Goal: Task Accomplishment & Management: Manage account settings

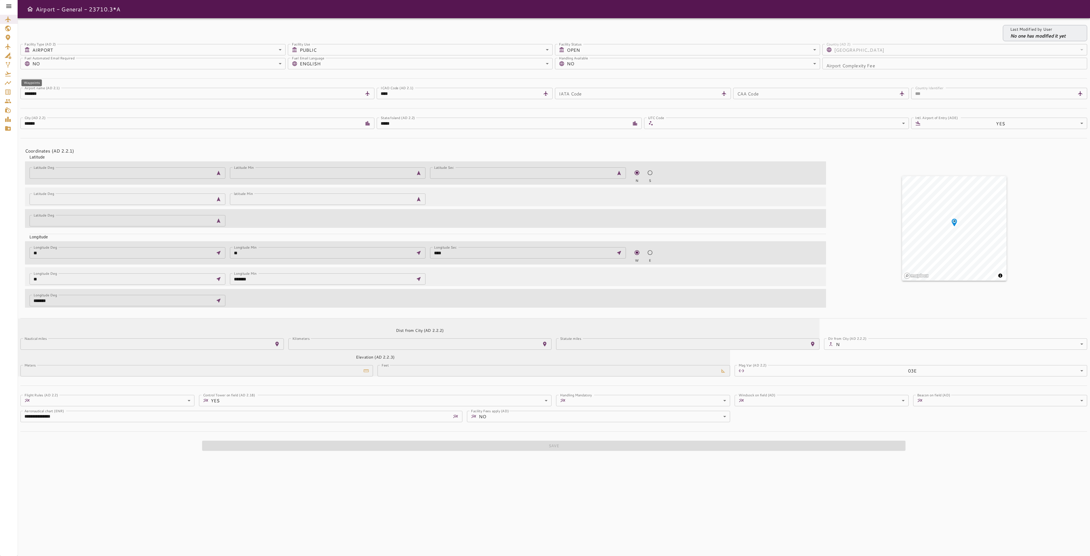
click at [10, 90] on icon "Service Orders" at bounding box center [7, 91] width 5 height 5
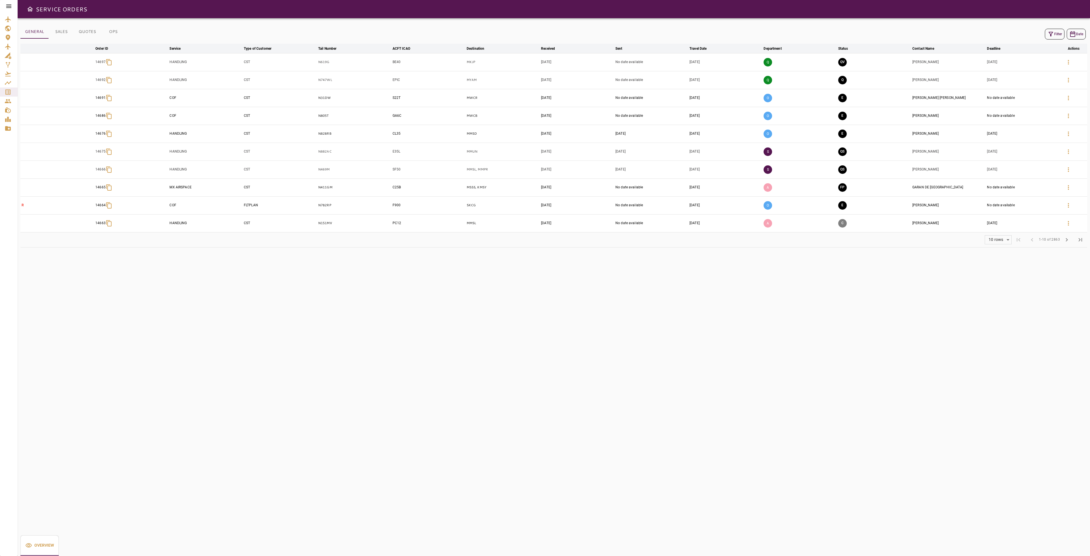
click at [1057, 33] on button "Filter" at bounding box center [1055, 34] width 20 height 11
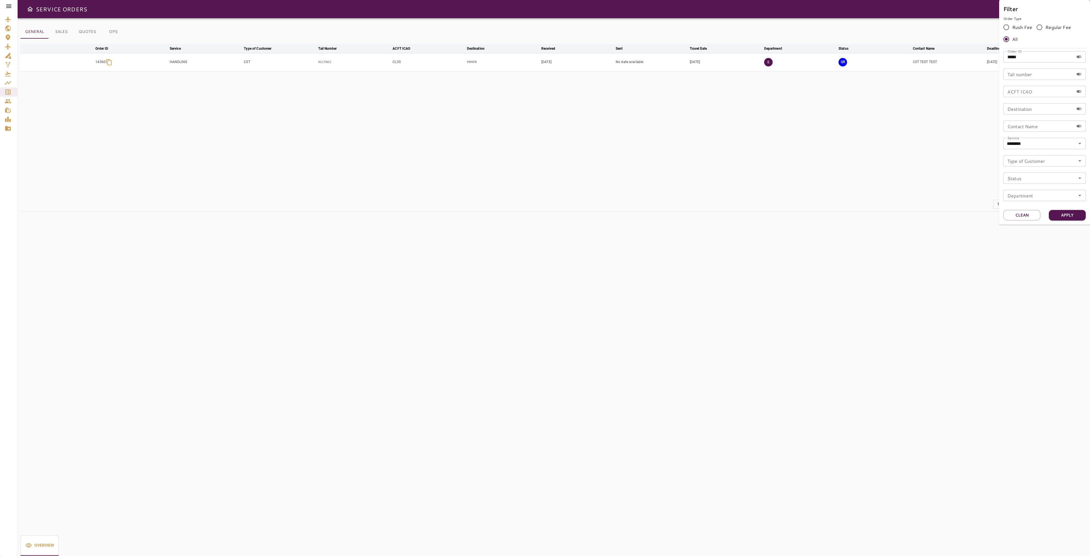
click at [897, 134] on div at bounding box center [545, 278] width 1090 height 556
click at [1068, 62] on icon "button" at bounding box center [1068, 62] width 7 height 7
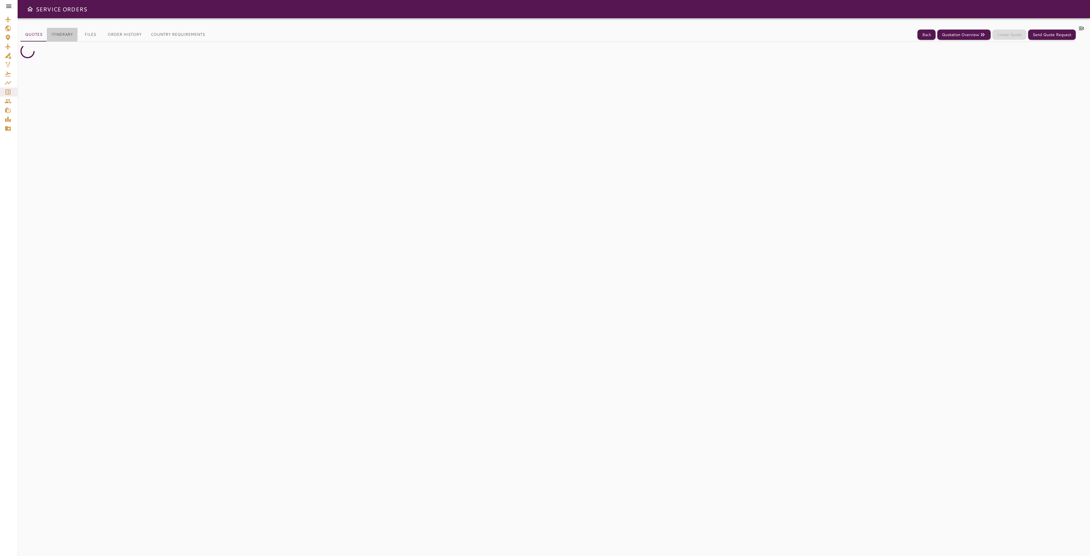
click at [62, 34] on button "Itinerary" at bounding box center [62, 35] width 31 height 14
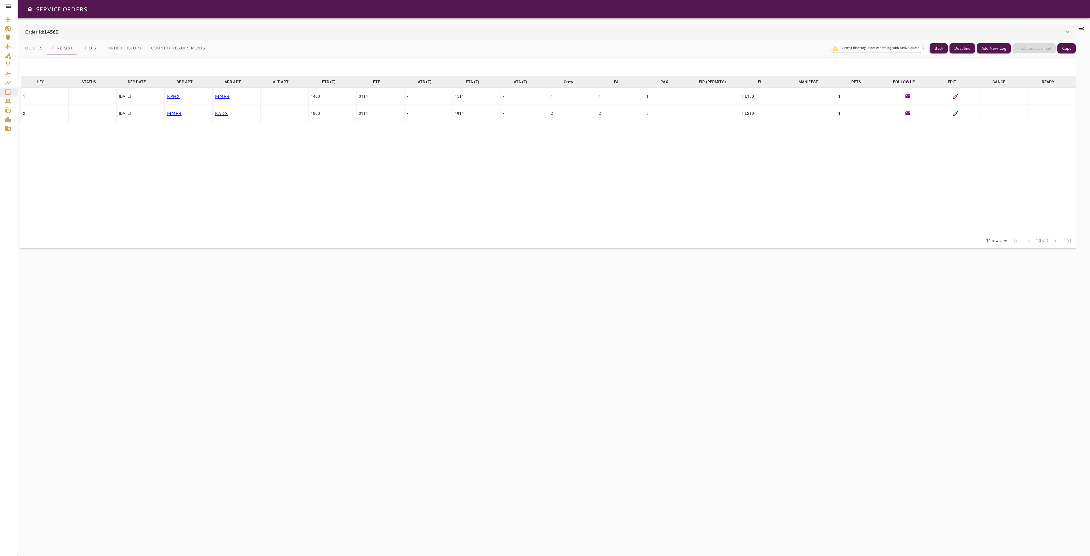
click at [1065, 30] on icon at bounding box center [1068, 31] width 7 height 7
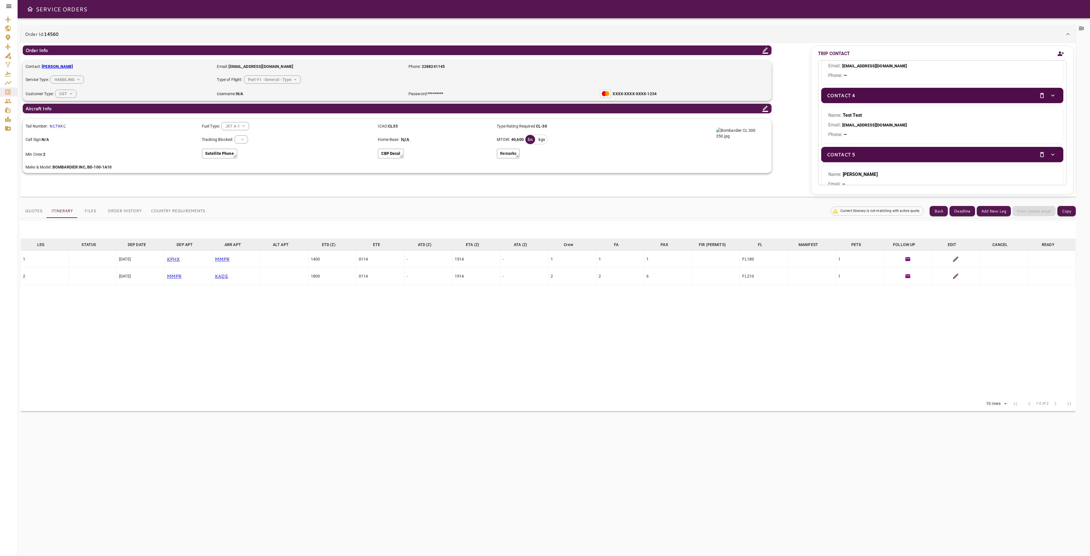
scroll to position [146, 0]
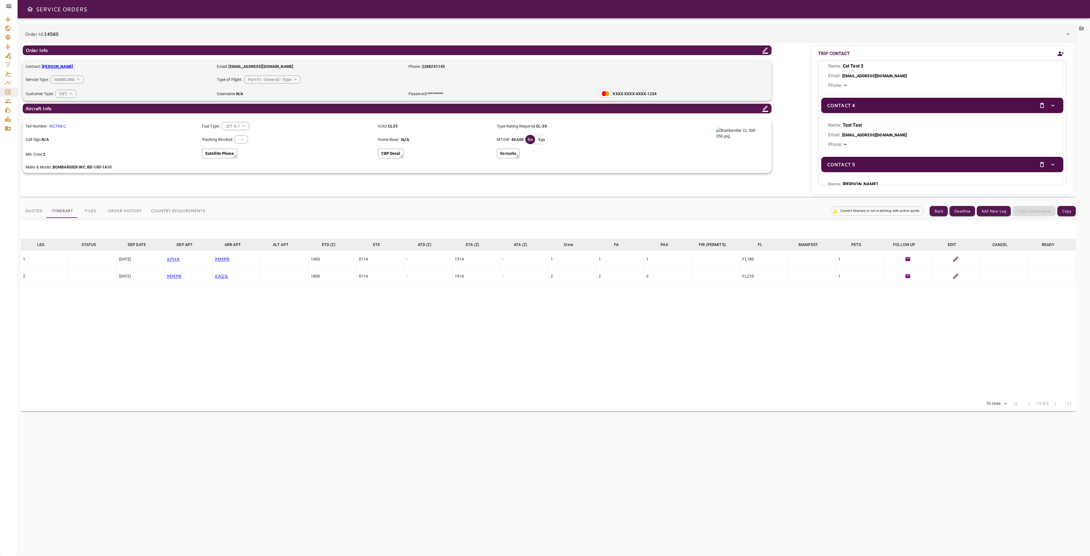
click at [1050, 106] on icon "toggle" at bounding box center [1053, 105] width 7 height 7
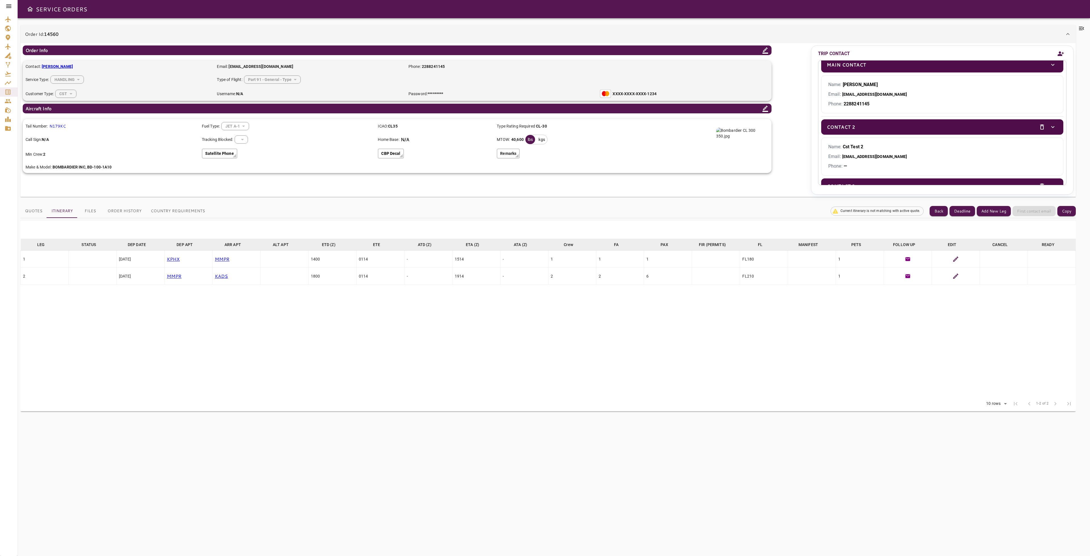
scroll to position [0, 0]
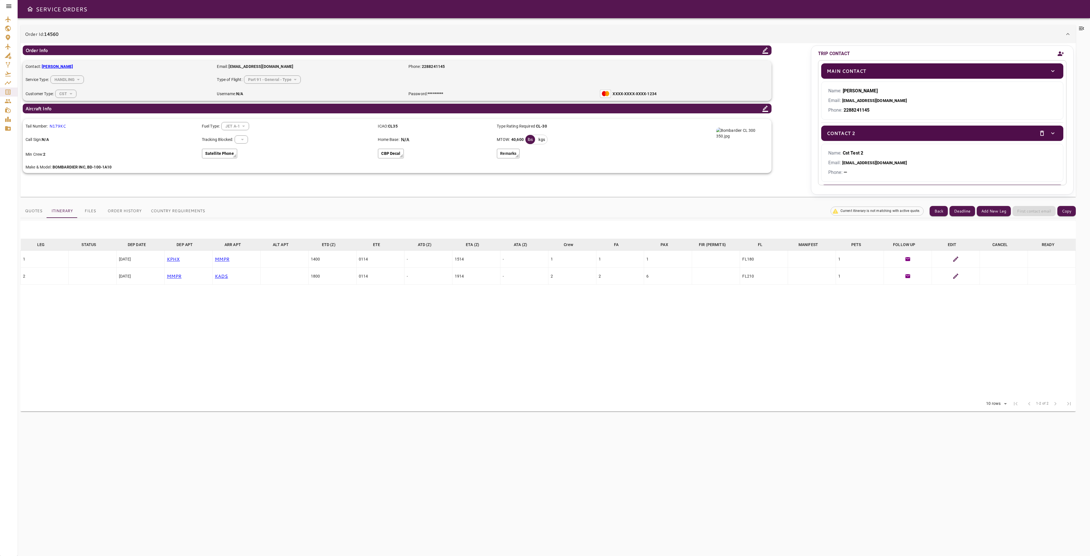
drag, startPoint x: 667, startPoint y: 365, endPoint x: 463, endPoint y: 239, distance: 239.9
click at [667, 364] on table "LEG arrow_downward STATUS arrow_downward DEP DATE arrow_downward DEP APT arrow_…" at bounding box center [548, 318] width 1056 height 158
click at [275, 80] on div "Part 91 - General - Type" at bounding box center [272, 79] width 57 height 15
click at [764, 51] on icon at bounding box center [765, 50] width 7 height 7
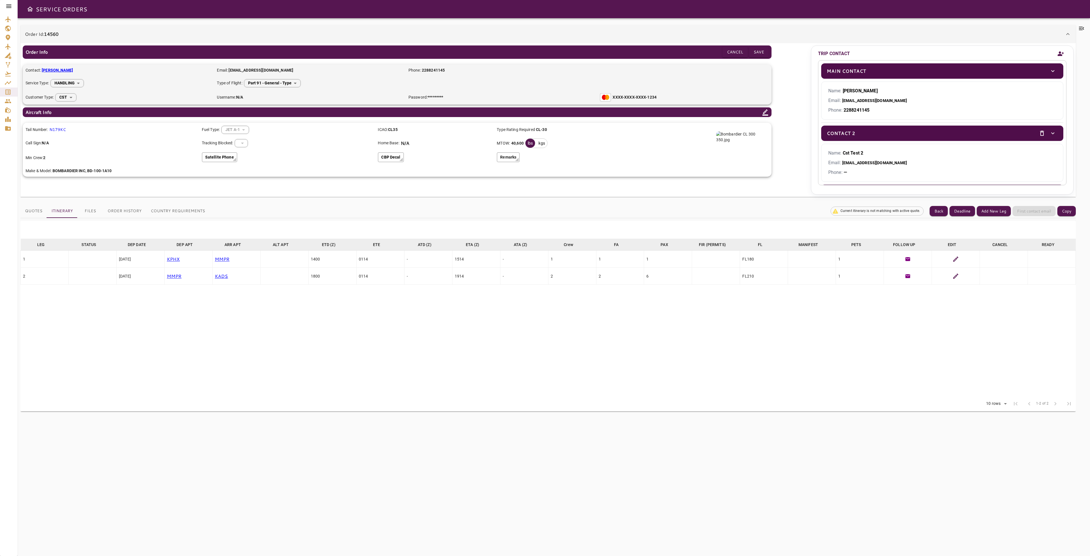
click at [289, 80] on body "**********" at bounding box center [545, 278] width 1090 height 556
click at [279, 109] on li "Part 135 - Charter - Type" at bounding box center [272, 108] width 64 height 10
type input "*******"
drag, startPoint x: 764, startPoint y: 51, endPoint x: 752, endPoint y: 62, distance: 16.5
click at [764, 51] on button "Save" at bounding box center [759, 52] width 20 height 11
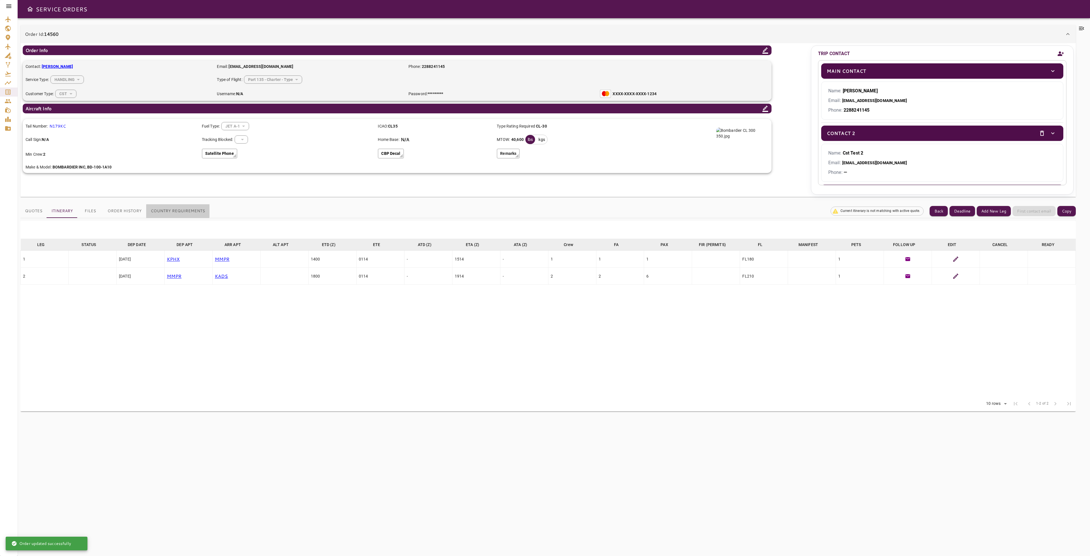
click at [160, 210] on button "Country Requirements" at bounding box center [177, 211] width 63 height 14
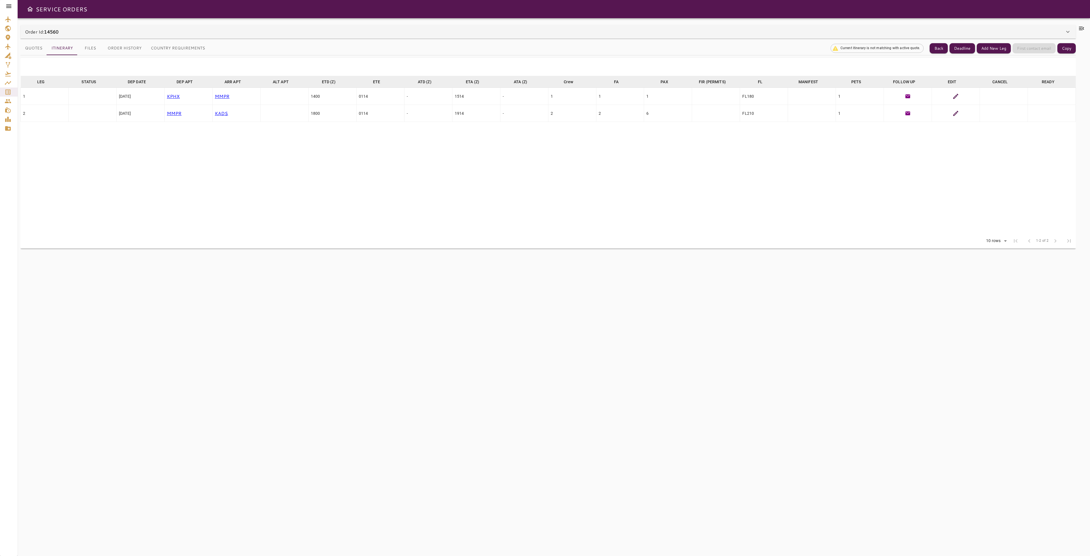
click at [1069, 32] on icon at bounding box center [1068, 31] width 7 height 7
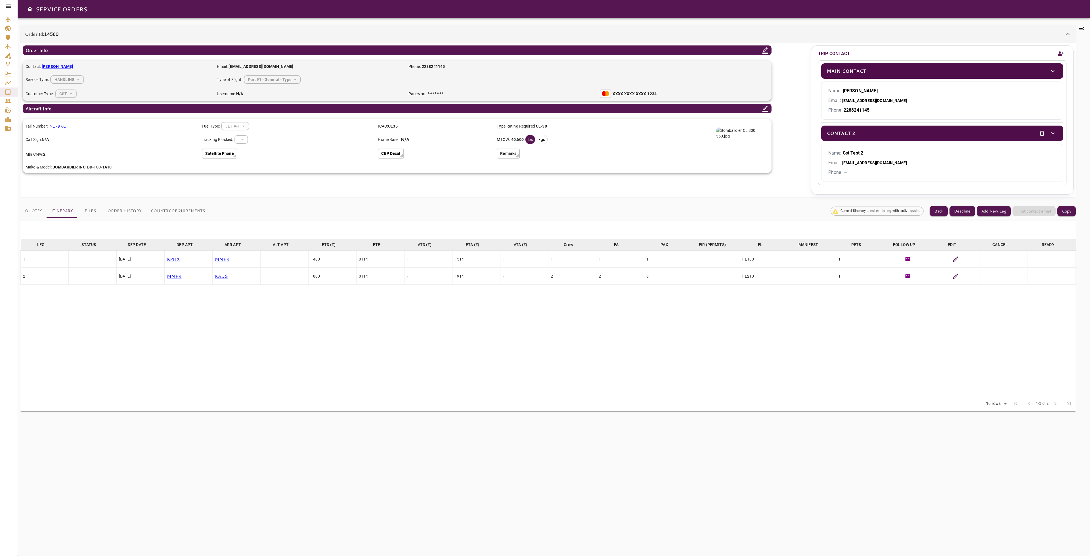
click at [476, 372] on table "LEG arrow_downward STATUS arrow_downward DEP DATE arrow_downward DEP APT arrow_…" at bounding box center [548, 318] width 1056 height 158
